Goal: Contribute content: Add original content to the website for others to see

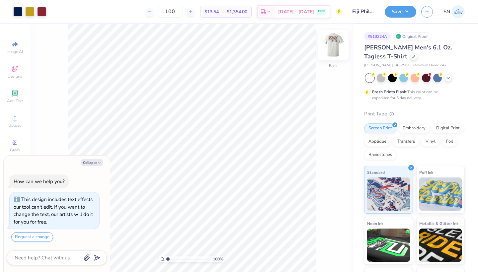
click at [293, 47] on img at bounding box center [333, 45] width 27 height 27
type textarea "x"
type input "3.32"
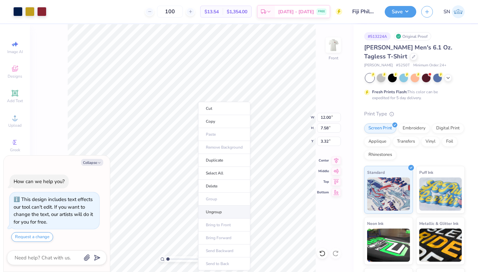
click at [214, 172] on li "Ungroup" at bounding box center [224, 212] width 52 height 13
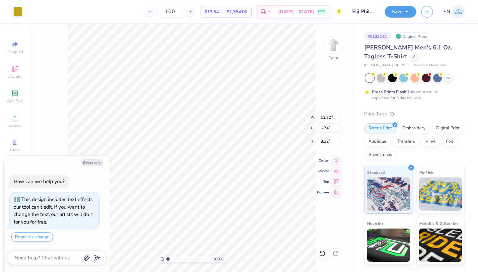
type textarea "x"
type input "11.83"
type input "7.40"
type input "3.50"
type textarea "x"
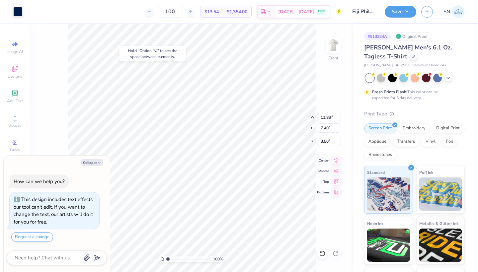
type input "3.41"
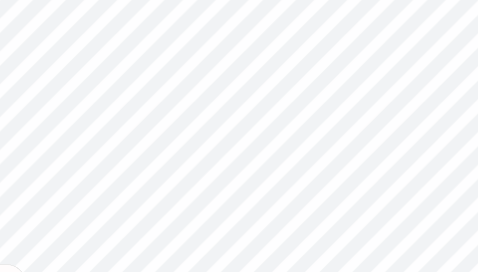
type textarea "x"
type input "11.83"
type input "7.40"
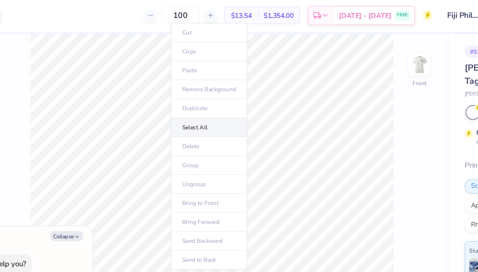
click at [164, 89] on li "Select All" at bounding box center [190, 88] width 52 height 13
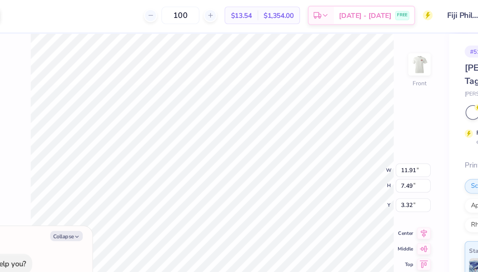
type textarea "x"
type input "3.00"
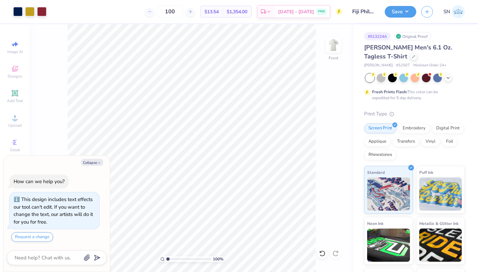
type textarea "x"
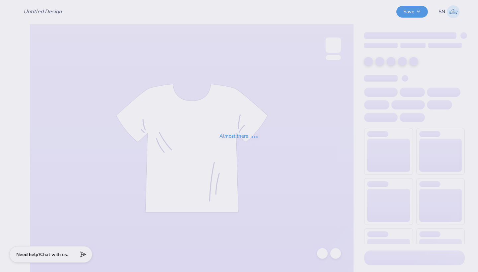
type input "Fiji Philo Tees"
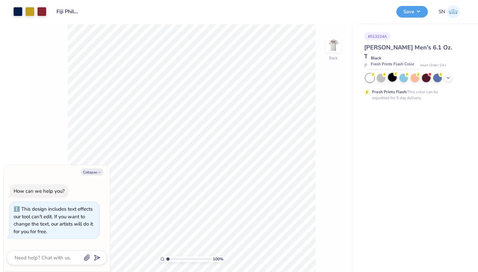
click at [393, 79] on div at bounding box center [392, 77] width 9 height 9
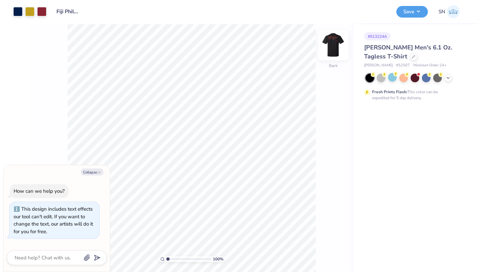
click at [330, 49] on img at bounding box center [333, 45] width 27 height 27
click at [18, 12] on div at bounding box center [17, 10] width 9 height 9
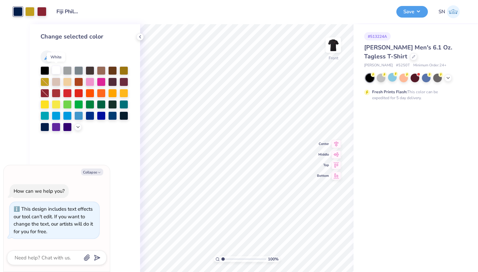
click at [57, 72] on div at bounding box center [56, 70] width 9 height 9
click at [69, 72] on div at bounding box center [67, 70] width 9 height 9
click at [55, 71] on div at bounding box center [56, 70] width 9 height 9
click at [56, 127] on div at bounding box center [56, 126] width 9 height 9
click at [54, 71] on div at bounding box center [56, 70] width 9 height 9
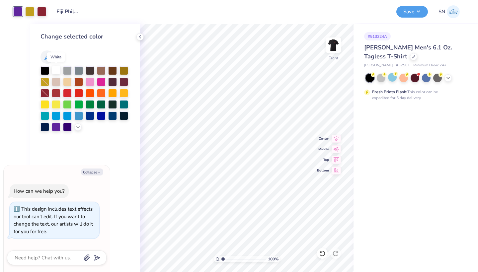
type textarea "x"
